Goal: Find specific page/section: Find specific page/section

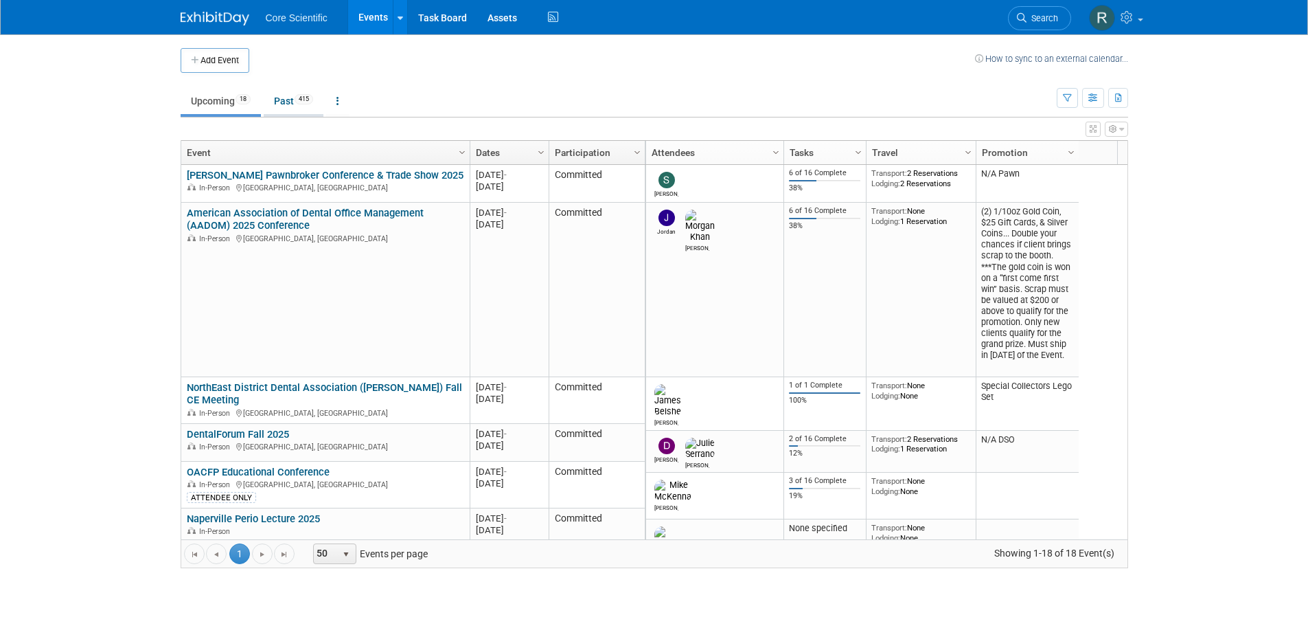
click at [280, 99] on link "Past 415" at bounding box center [294, 101] width 60 height 26
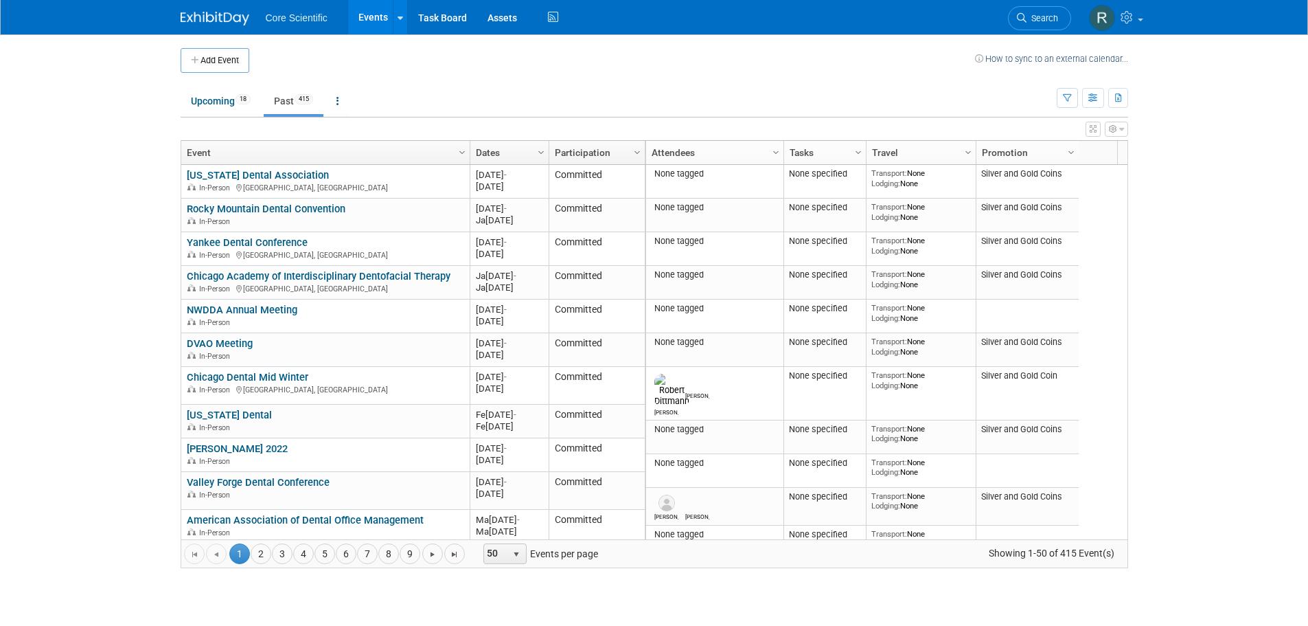
click at [504, 150] on link "Dates" at bounding box center [508, 152] width 64 height 23
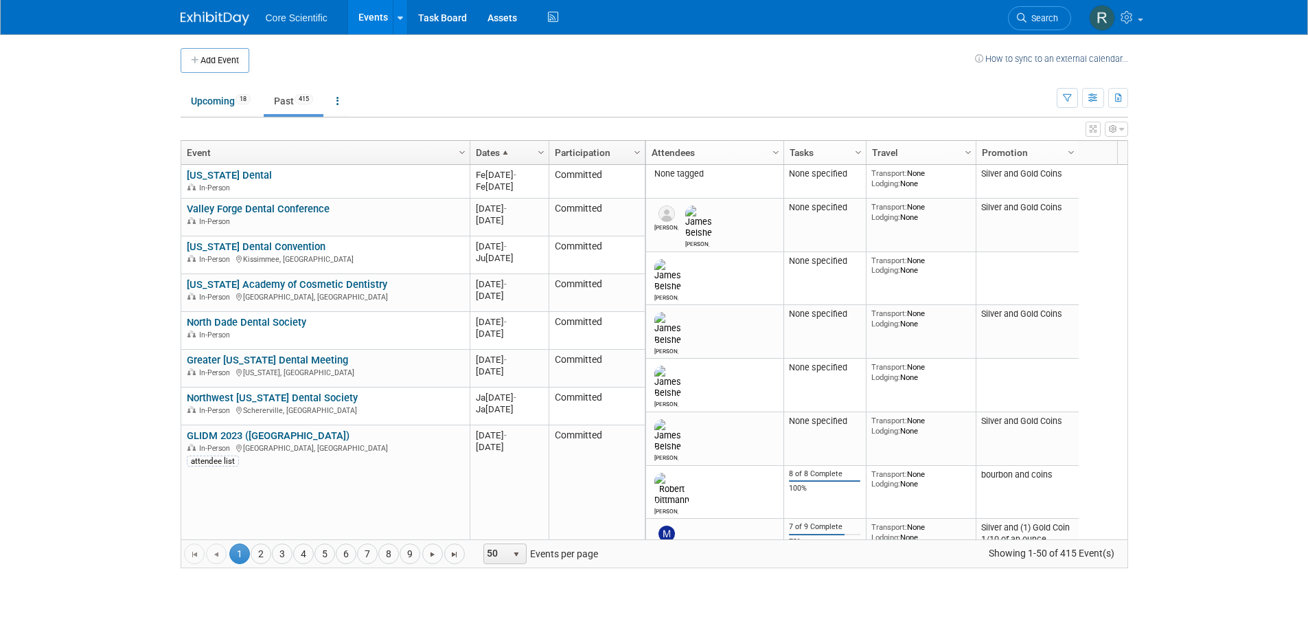
click at [504, 150] on span at bounding box center [505, 152] width 11 height 11
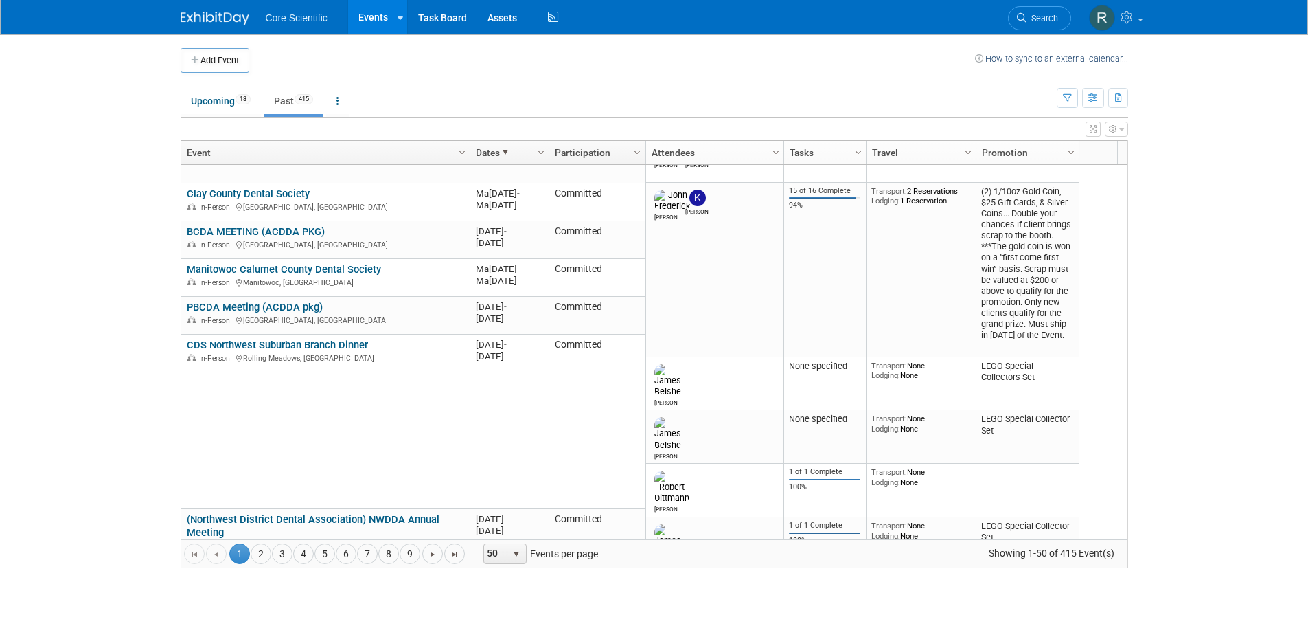
click at [43, 263] on body "Core Scientific Events Add Event Bulk Upload Events Shareable Event Boards Rece…" at bounding box center [654, 313] width 1308 height 626
click at [234, 19] on img at bounding box center [215, 19] width 69 height 14
